Goal: Find specific page/section: Find specific page/section

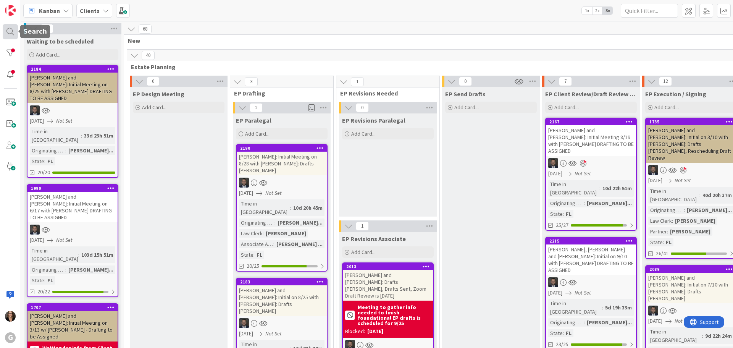
click at [11, 32] on div at bounding box center [10, 31] width 15 height 15
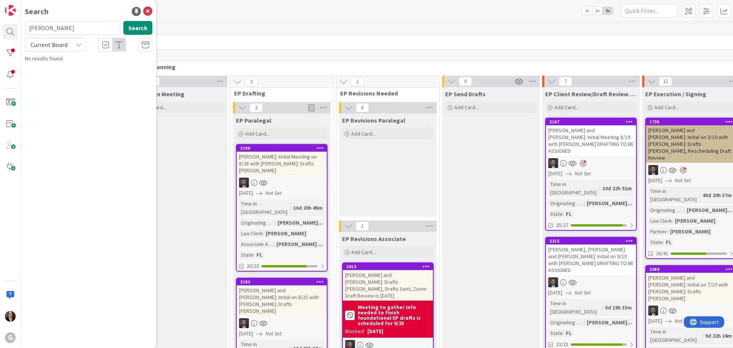
type input "[PERSON_NAME]"
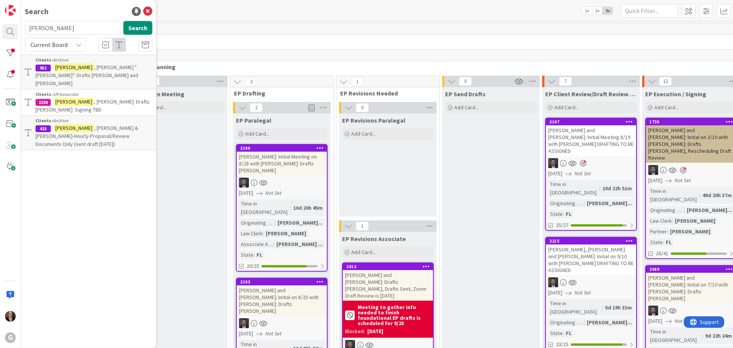
click at [81, 125] on span ", [PERSON_NAME] & [PERSON_NAME]-Hourly-Proposal/Review Documents Only (sent dra…" at bounding box center [87, 136] width 103 height 23
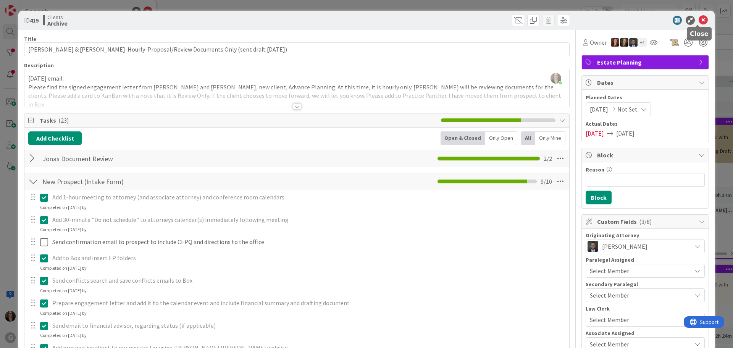
drag, startPoint x: 699, startPoint y: 19, endPoint x: 690, endPoint y: 21, distance: 9.2
click at [699, 19] on icon at bounding box center [703, 20] width 9 height 9
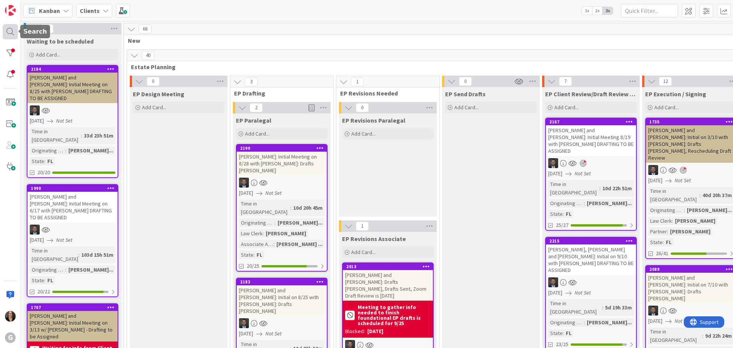
click at [10, 31] on div at bounding box center [10, 31] width 15 height 15
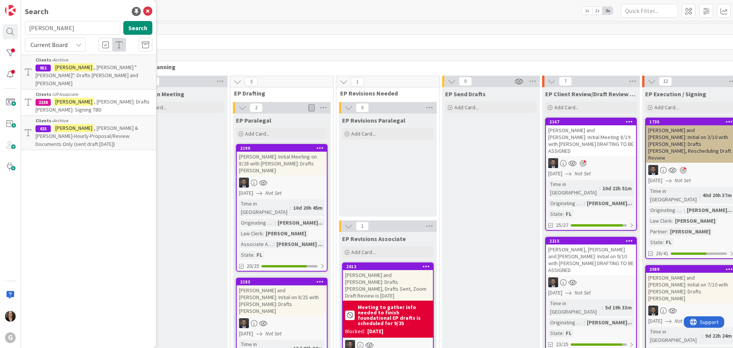
click at [71, 98] on span ", [PERSON_NAME]: Drafts [PERSON_NAME]: Signing TBD" at bounding box center [93, 105] width 114 height 15
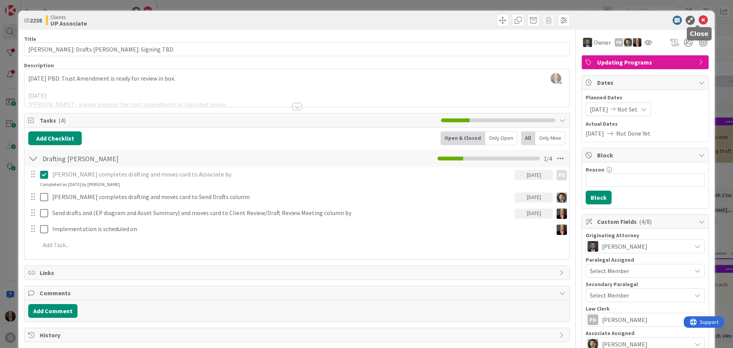
click at [699, 17] on icon at bounding box center [703, 20] width 9 height 9
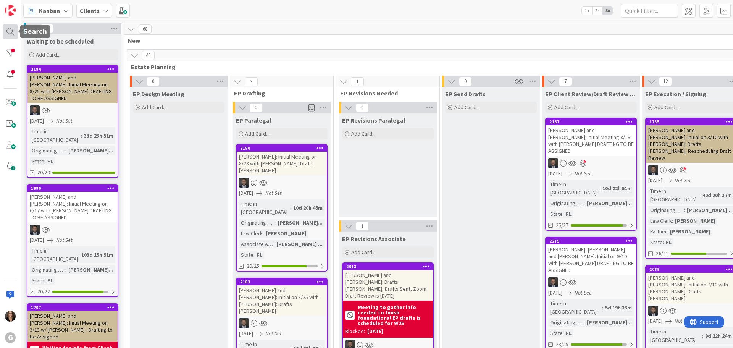
click at [11, 33] on div at bounding box center [10, 31] width 15 height 15
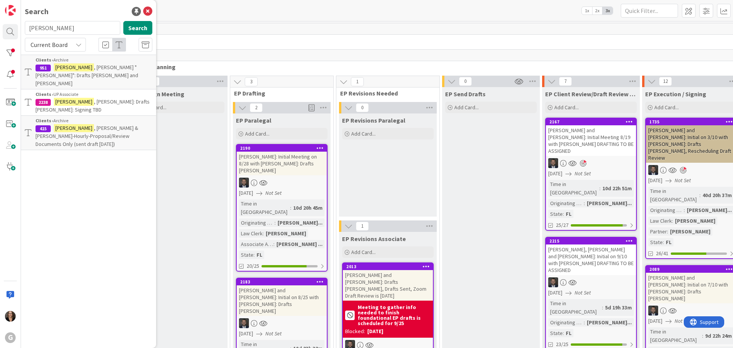
click at [88, 69] on span ", [PERSON_NAME] "[PERSON_NAME]": Drafts [PERSON_NAME] and [PERSON_NAME]" at bounding box center [87, 75] width 103 height 23
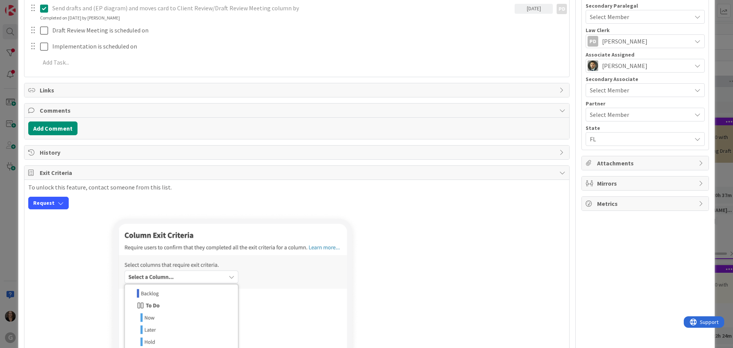
scroll to position [306, 0]
